Goal: Task Accomplishment & Management: Complete application form

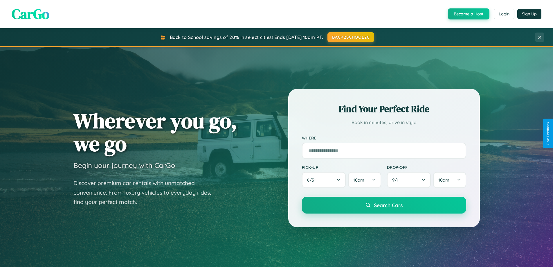
scroll to position [250, 0]
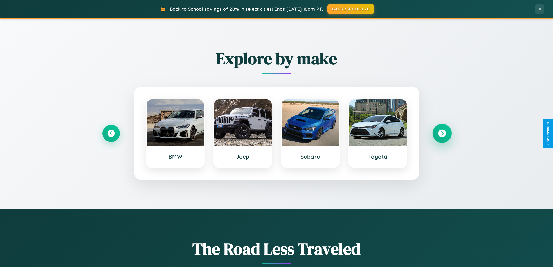
click at [442, 133] on icon at bounding box center [442, 133] width 8 height 8
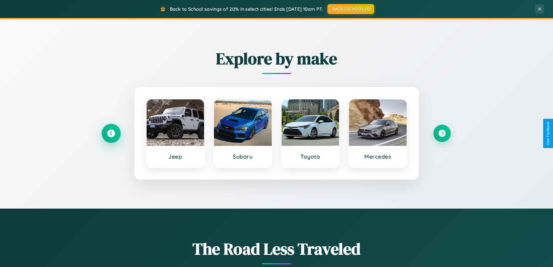
click at [111, 133] on icon at bounding box center [111, 133] width 8 height 8
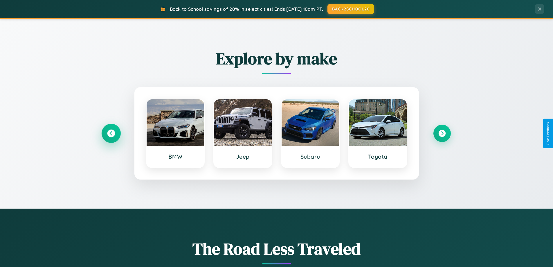
click at [111, 133] on icon at bounding box center [111, 133] width 8 height 8
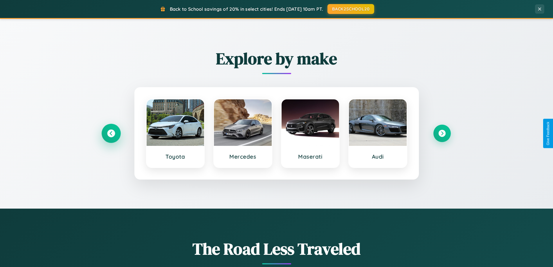
scroll to position [0, 0]
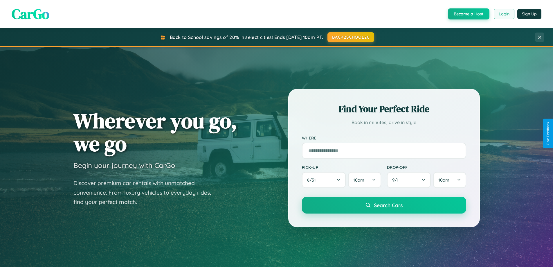
click at [503, 14] on button "Login" at bounding box center [503, 14] width 21 height 10
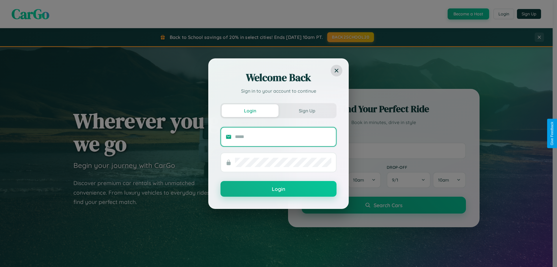
click at [283, 136] on input "text" at bounding box center [283, 136] width 96 height 9
type input "**********"
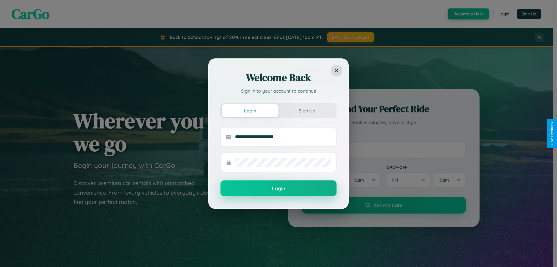
click at [278, 188] on button "Login" at bounding box center [278, 188] width 116 height 16
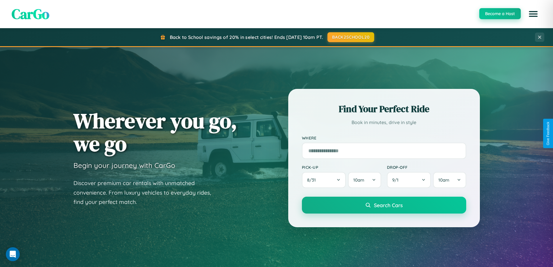
click at [499, 14] on button "Become a Host" at bounding box center [499, 13] width 41 height 11
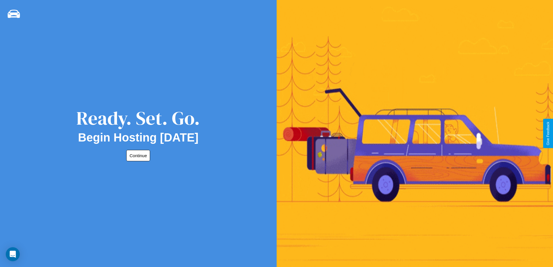
click at [137, 155] on button "Continue" at bounding box center [138, 155] width 24 height 11
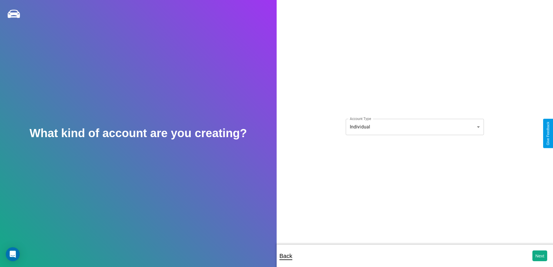
click at [414, 126] on body "**********" at bounding box center [276, 137] width 553 height 274
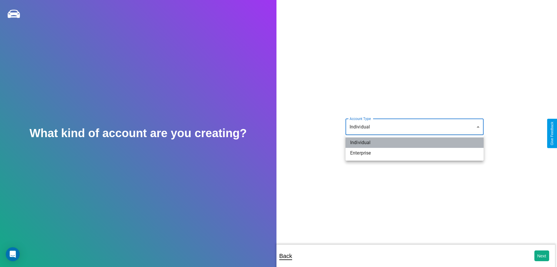
click at [415, 142] on li "Individual" at bounding box center [415, 142] width 138 height 10
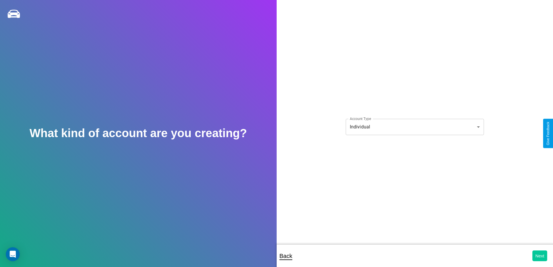
click at [539, 255] on button "Next" at bounding box center [539, 255] width 15 height 11
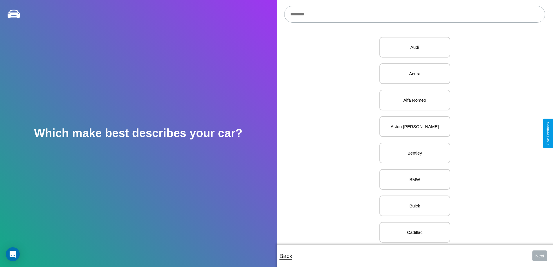
click at [414, 14] on input "text" at bounding box center [414, 14] width 261 height 17
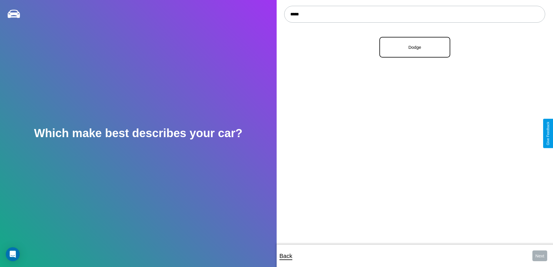
type input "*****"
click at [412, 47] on p "Dodge" at bounding box center [415, 47] width 58 height 8
click at [539, 255] on button "Next" at bounding box center [539, 255] width 15 height 11
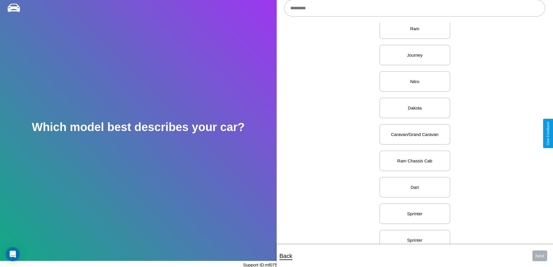
scroll to position [146, 0]
click at [412, 133] on p "Caravan/Grand Caravan" at bounding box center [415, 133] width 58 height 8
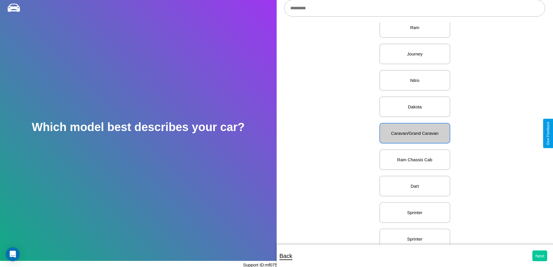
scroll to position [0, 0]
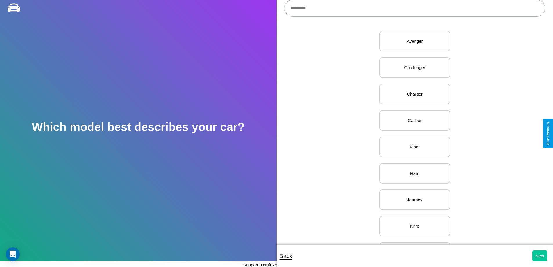
click at [539, 255] on button "Next" at bounding box center [539, 255] width 15 height 11
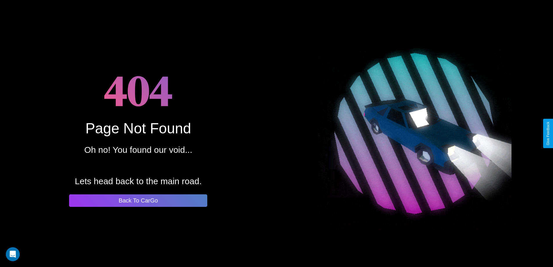
click at [138, 200] on button "Back To CarGo" at bounding box center [138, 200] width 138 height 12
